Goal: Navigation & Orientation: Find specific page/section

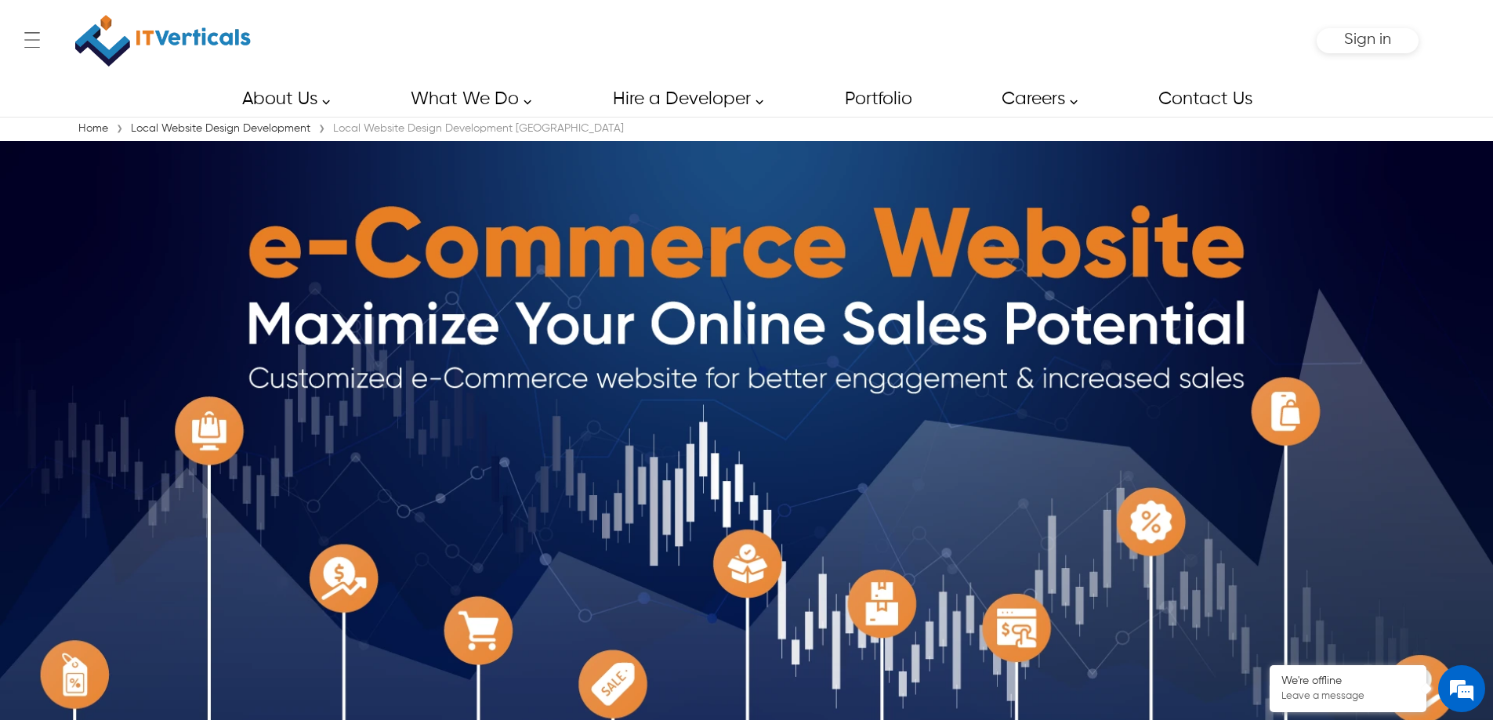
click at [207, 122] on div "Home › Local Website Design Development › Local Website Design Development Sydn…" at bounding box center [746, 129] width 1344 height 16
click at [208, 124] on link "Local Website Design Development" at bounding box center [220, 128] width 187 height 11
